Goal: Transaction & Acquisition: Purchase product/service

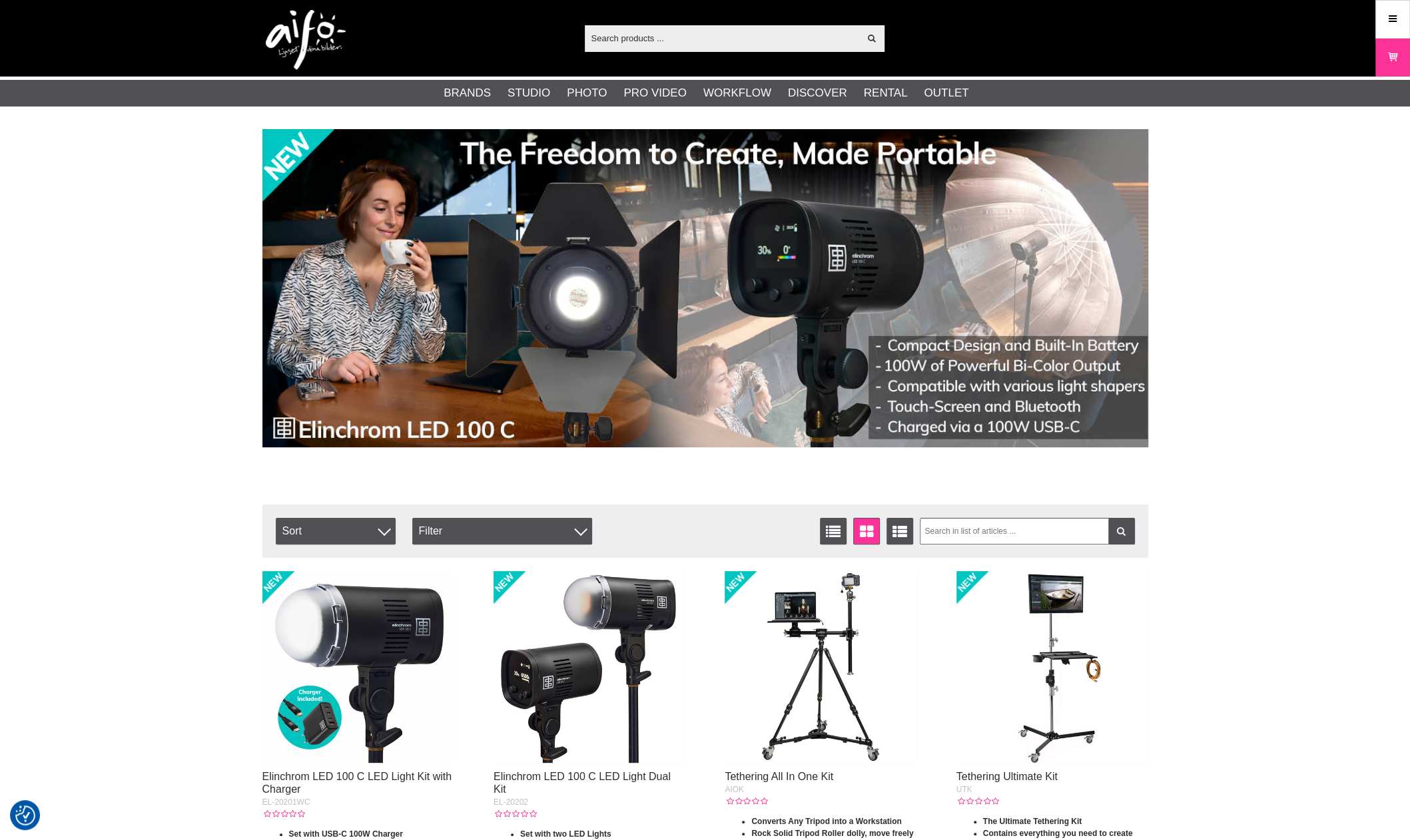
click at [630, 43] on input "text" at bounding box center [722, 38] width 275 height 20
paste input "AirClick"
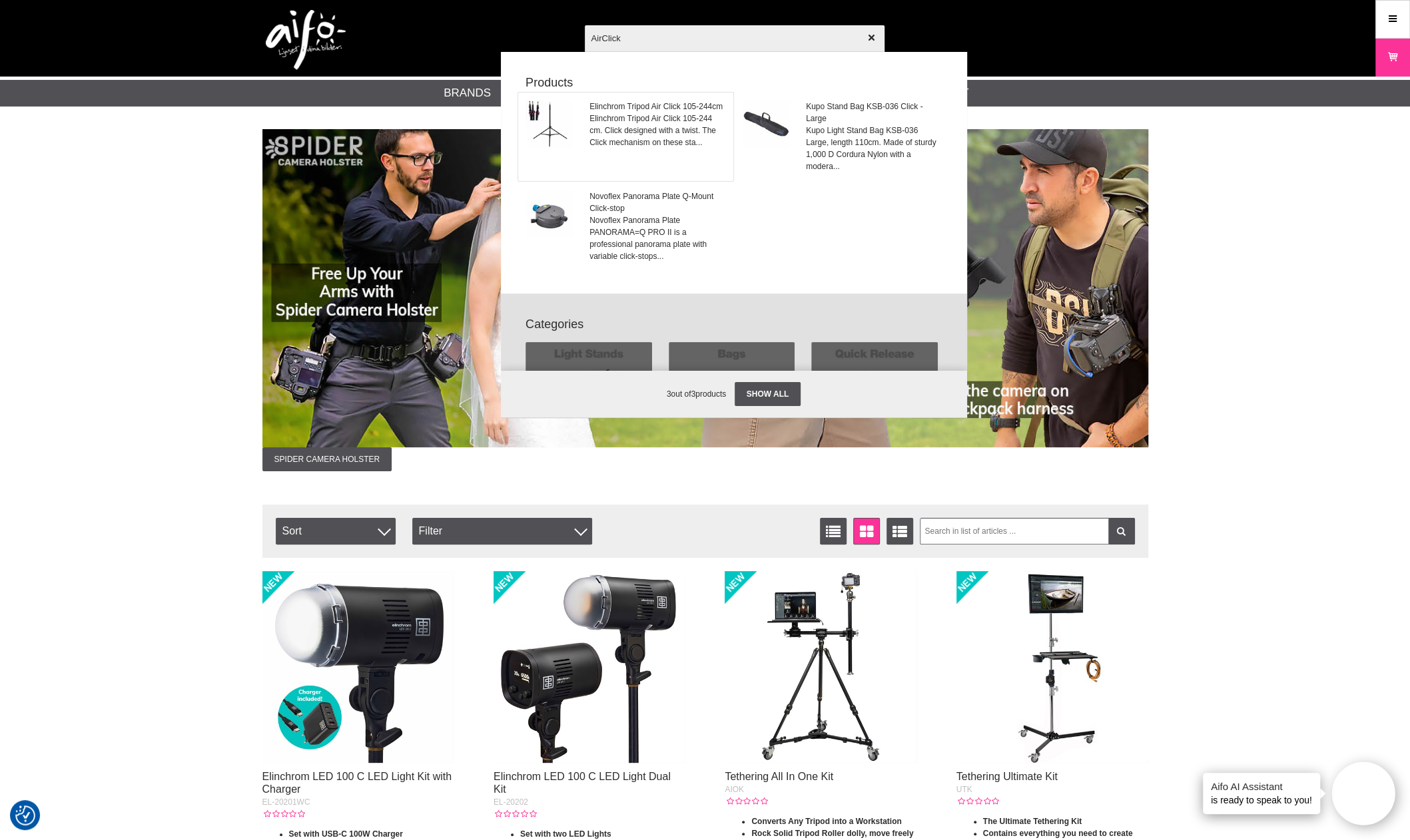
type input "AirClick"
click at [628, 141] on span "Elinchrom Tripod Air Click 105-244 cm. Click designed with a twist. The Click m…" at bounding box center [657, 130] width 135 height 36
